Goal: Task Accomplishment & Management: Manage account settings

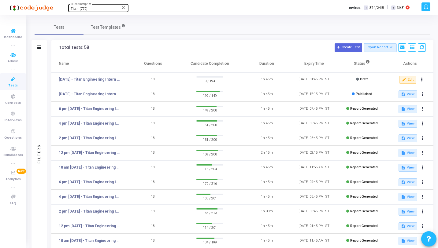
click at [17, 33] on icon at bounding box center [13, 31] width 13 height 8
click at [104, 10] on div "Titan (770)" at bounding box center [95, 9] width 49 height 4
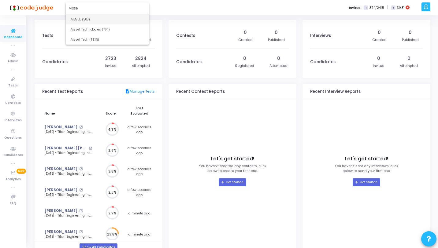
type input "Aisse"
click at [93, 18] on span "AISSEL (508)" at bounding box center [107, 19] width 73 height 10
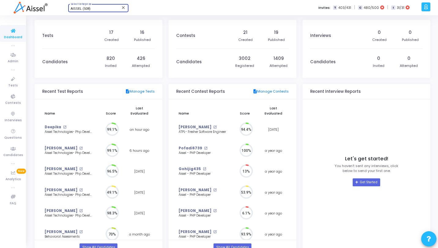
scroll to position [13, 6]
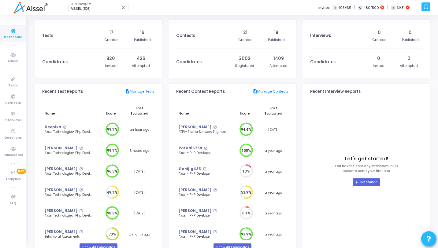
click at [422, 7] on div at bounding box center [425, 6] width 9 height 9
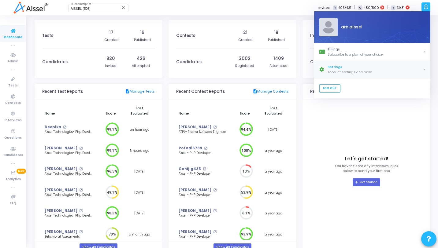
click at [358, 67] on div "Settings" at bounding box center [374, 67] width 95 height 5
select select "91"
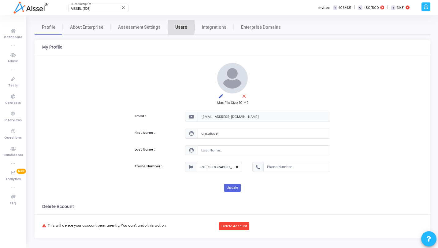
click at [176, 24] on link "Users" at bounding box center [181, 27] width 27 height 15
